Goal: Book appointment/travel/reservation

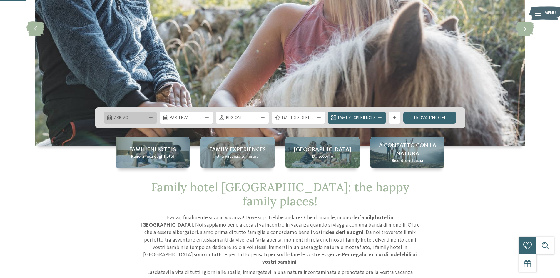
drag, startPoint x: 132, startPoint y: 118, endPoint x: 136, endPoint y: 118, distance: 3.2
click at [133, 118] on span "Arrivo" at bounding box center [130, 118] width 33 height 6
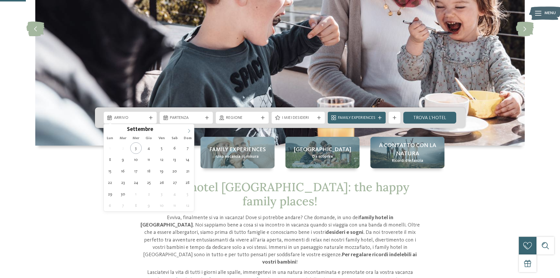
click at [187, 130] on icon at bounding box center [189, 131] width 4 height 4
click at [188, 130] on icon at bounding box center [189, 131] width 4 height 4
type div "[DATE]"
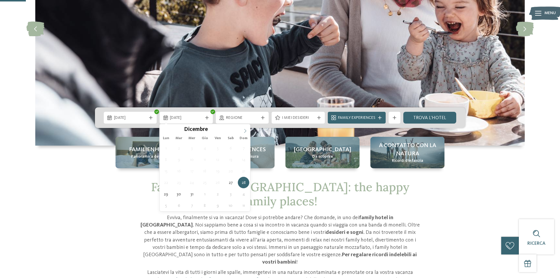
type input "****"
drag, startPoint x: 244, startPoint y: 129, endPoint x: 246, endPoint y: 132, distance: 3.3
click at [245, 129] on icon at bounding box center [245, 131] width 4 height 4
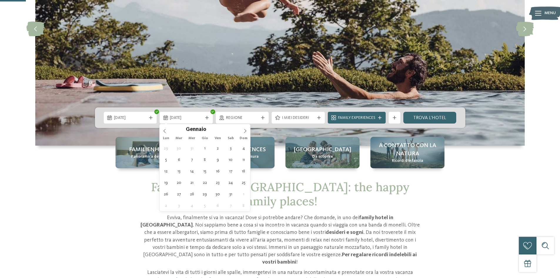
type div "[DATE]"
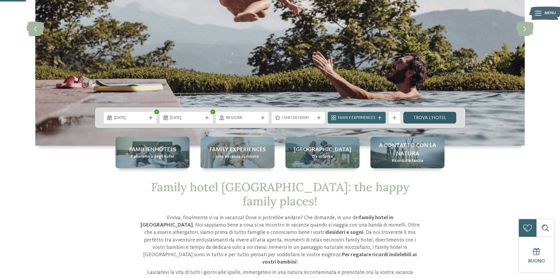
click at [430, 117] on link "trova l’hotel" at bounding box center [430, 118] width 53 height 12
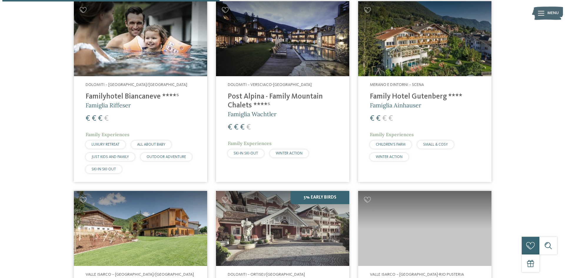
scroll to position [605, 0]
